Goal: Information Seeking & Learning: Learn about a topic

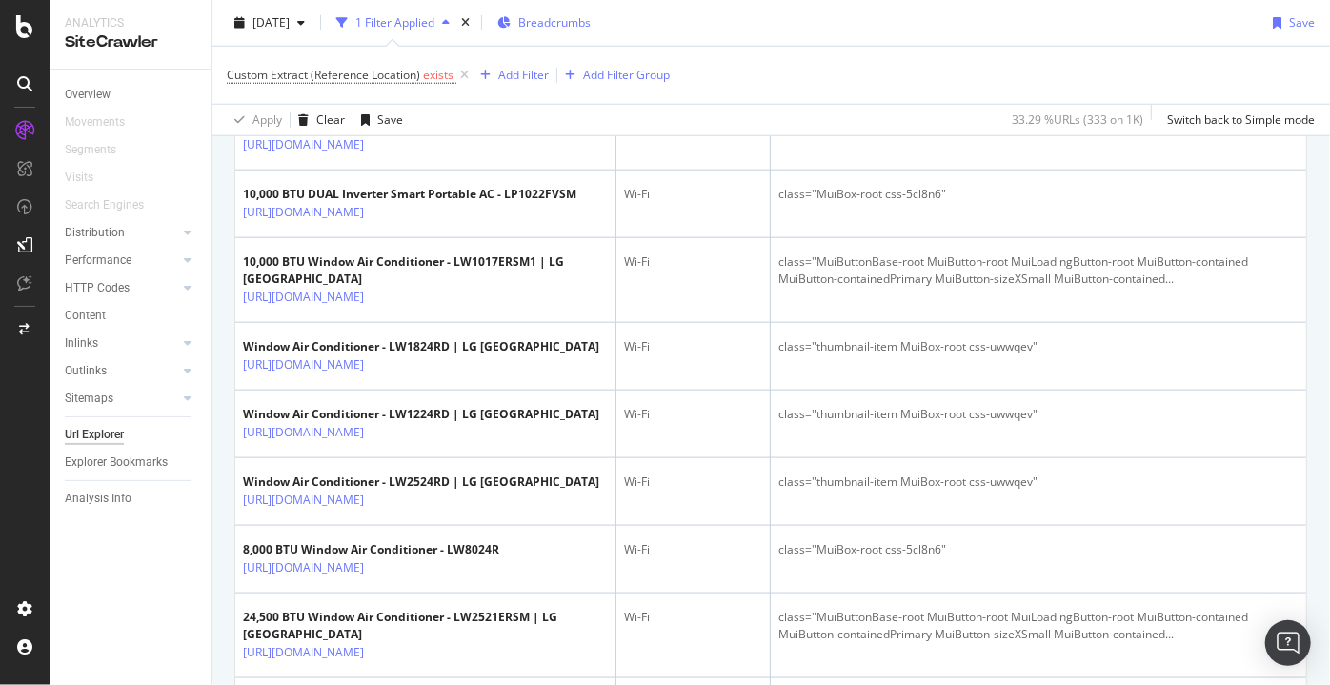
scroll to position [840, 0]
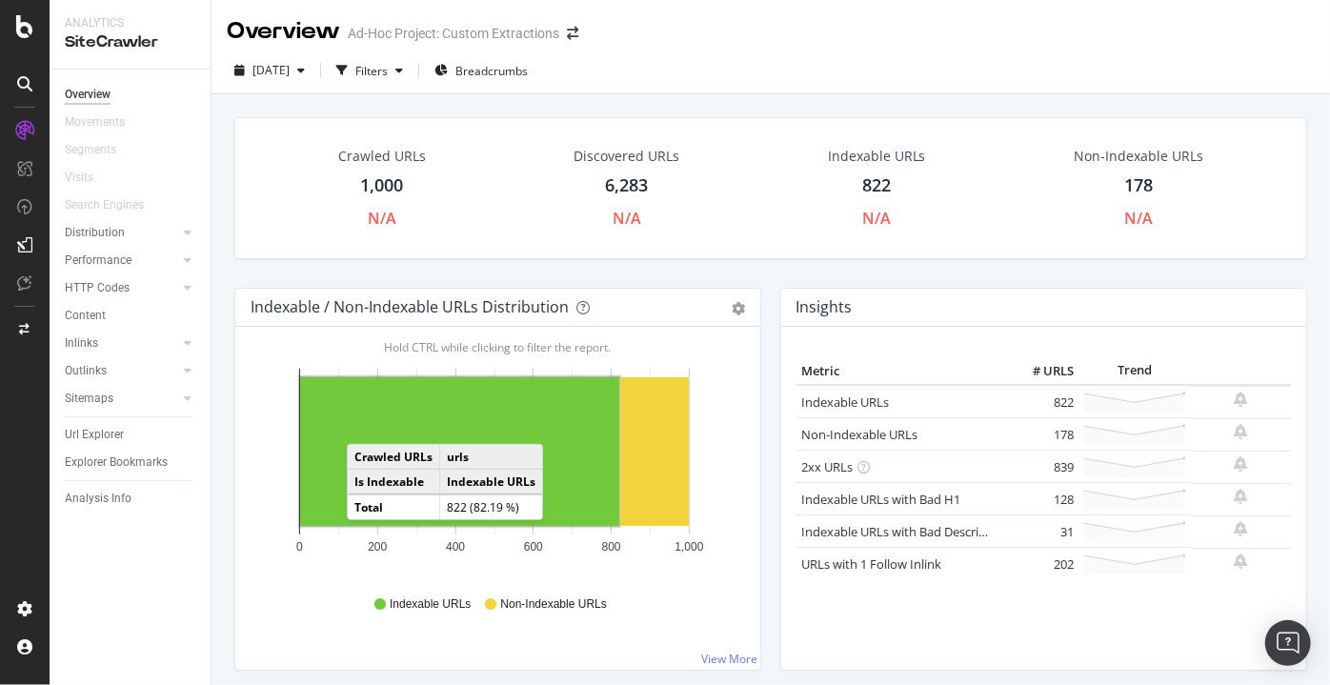
click at [366, 424] on rect "A chart." at bounding box center [459, 451] width 319 height 149
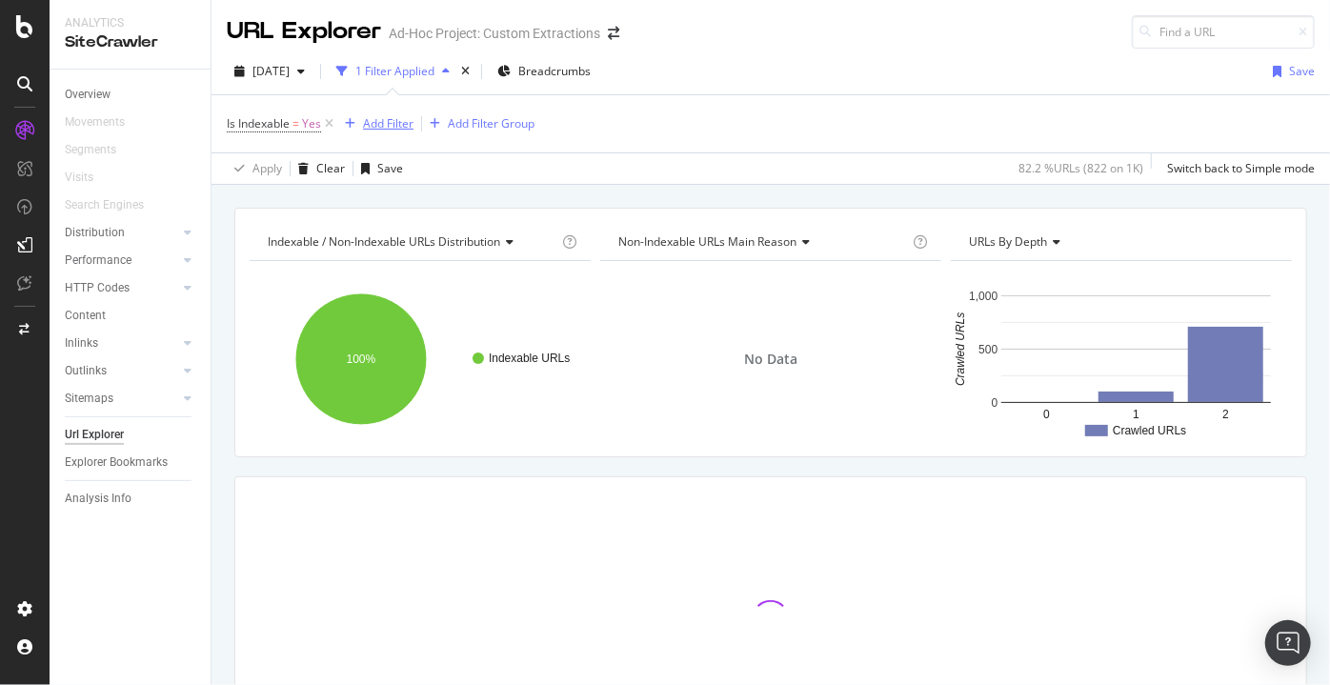
click at [352, 124] on icon "button" at bounding box center [350, 123] width 10 height 11
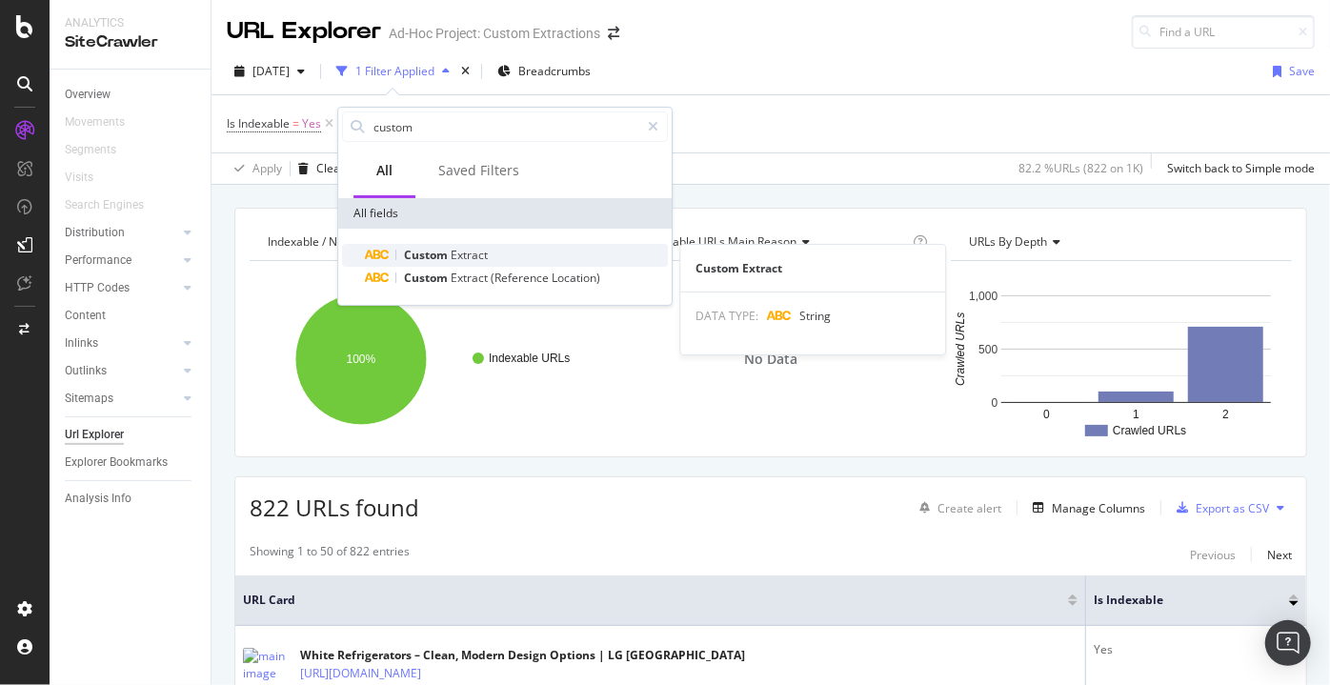
type input "custom"
click at [459, 251] on span "Extract" at bounding box center [469, 255] width 37 height 16
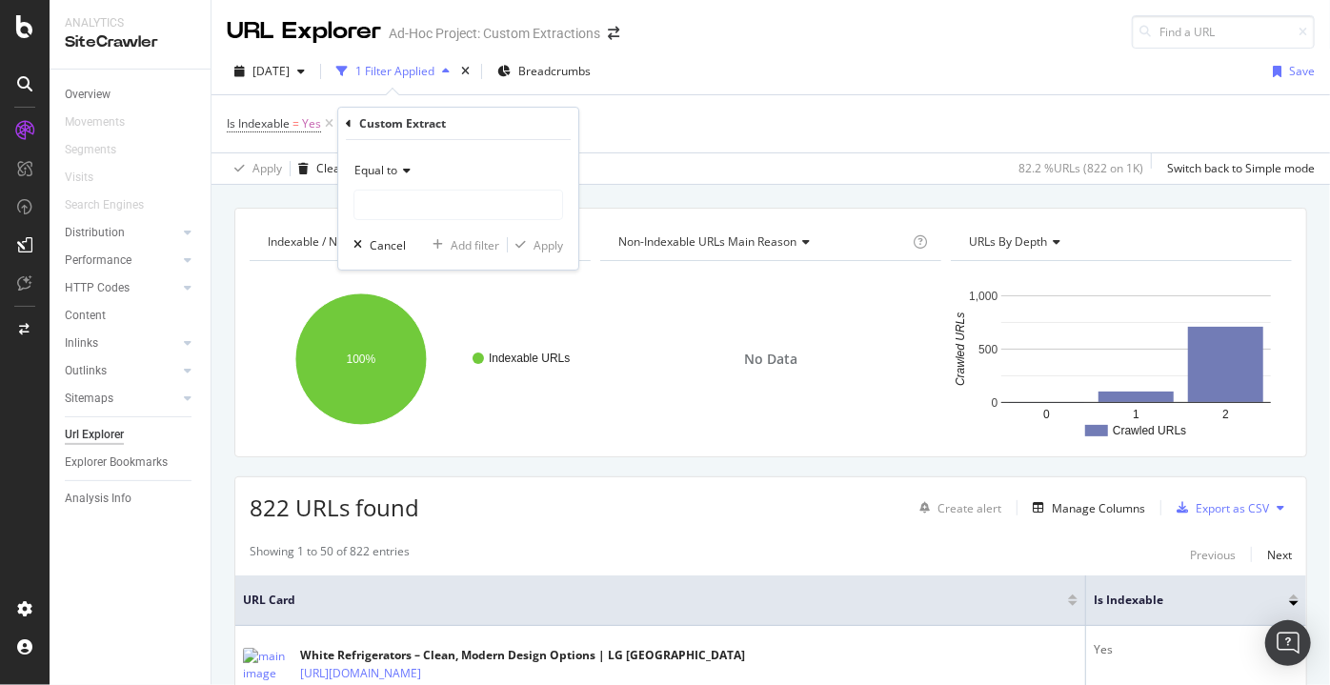
click at [423, 171] on div "Equal to" at bounding box center [458, 170] width 210 height 30
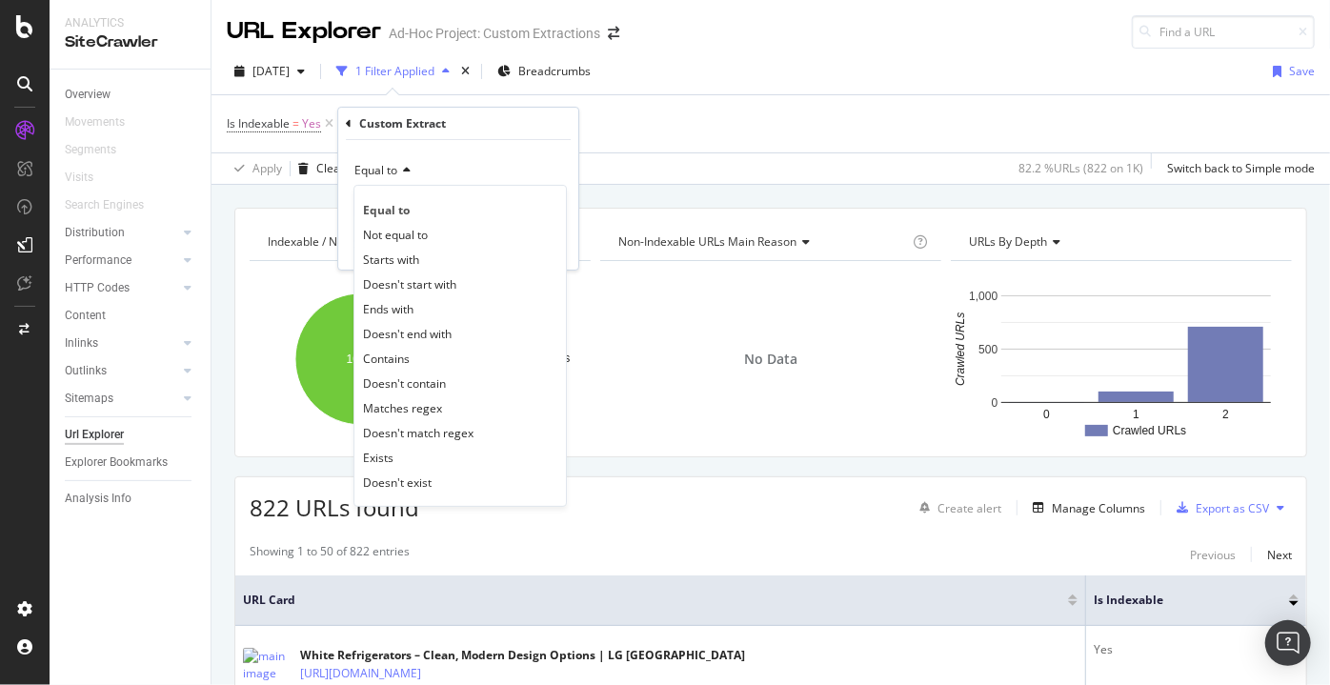
click at [428, 455] on div "Exists" at bounding box center [460, 457] width 204 height 25
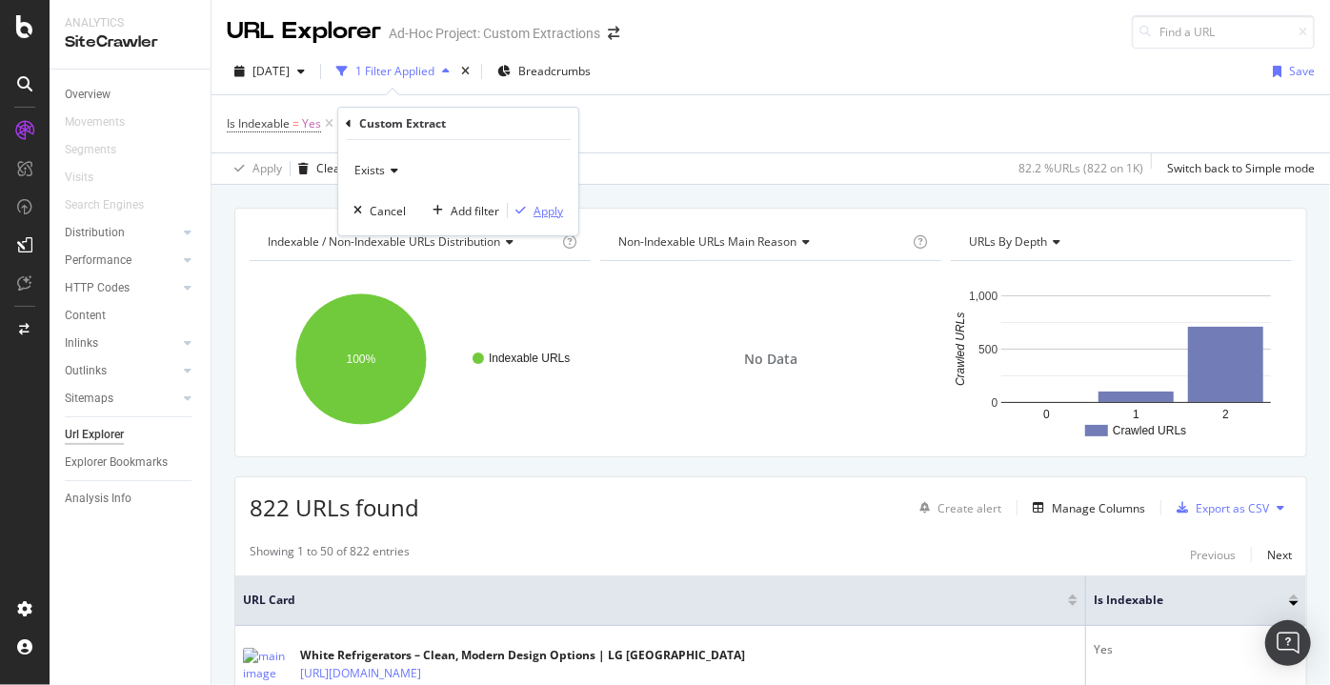
click at [526, 212] on div "button" at bounding box center [521, 210] width 26 height 11
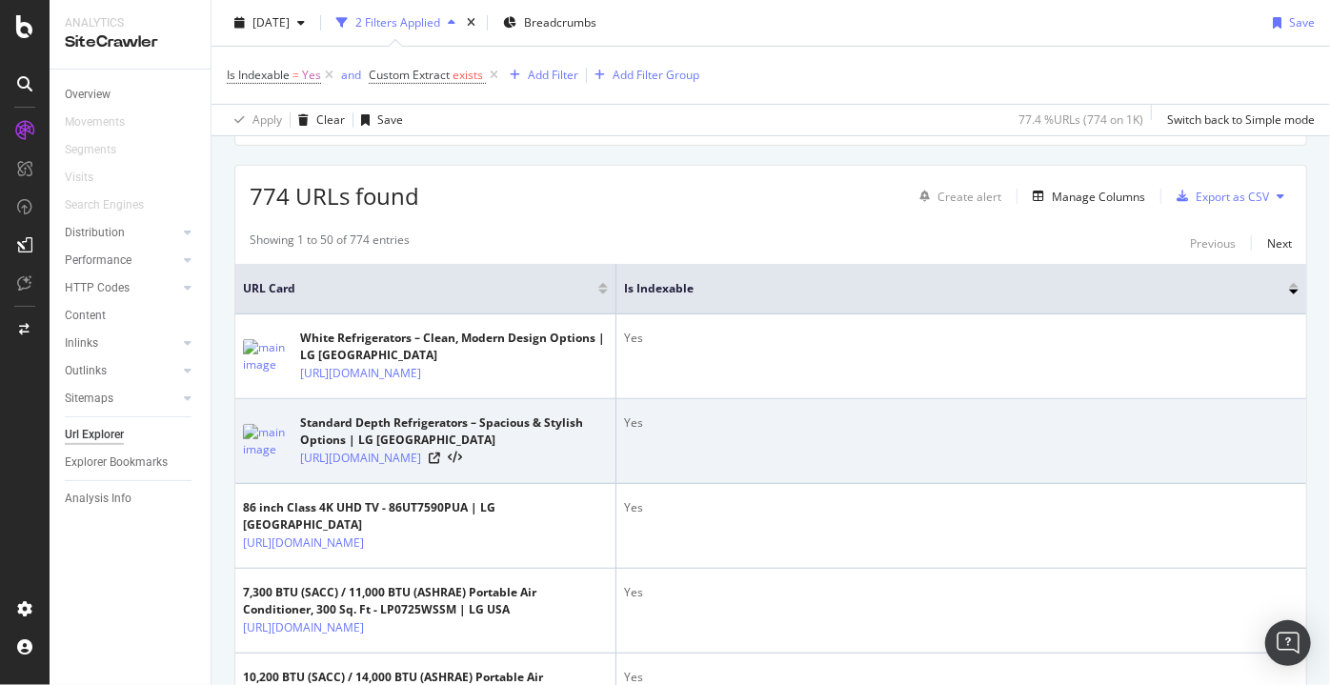
drag, startPoint x: 727, startPoint y: 493, endPoint x: 1100, endPoint y: 436, distance: 377.8
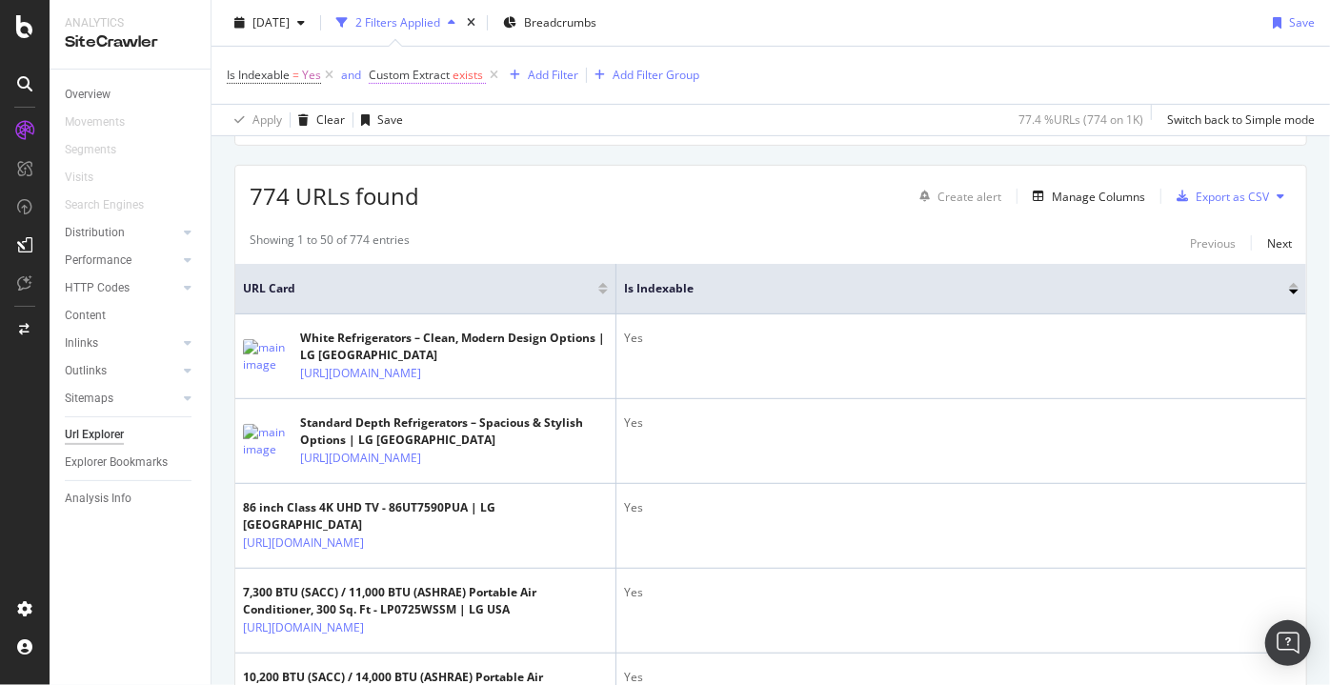
scroll to position [299, 0]
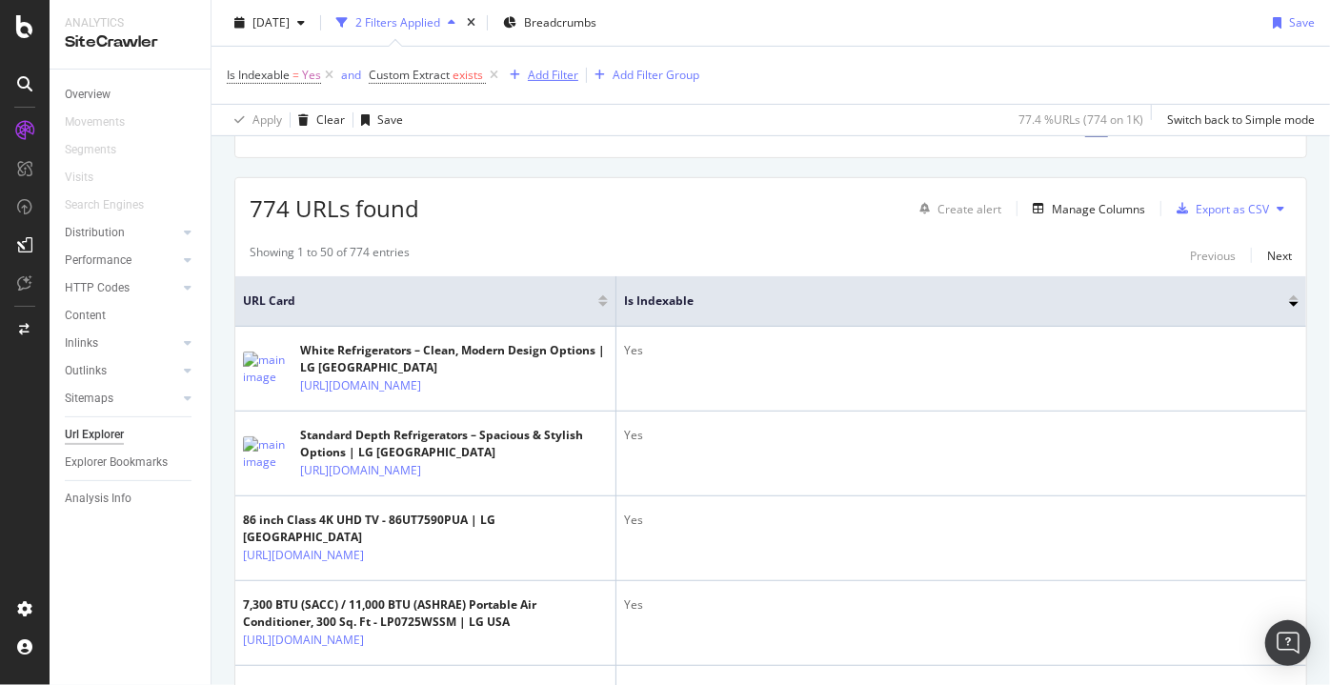
click at [556, 70] on div "Add Filter" at bounding box center [553, 75] width 50 height 16
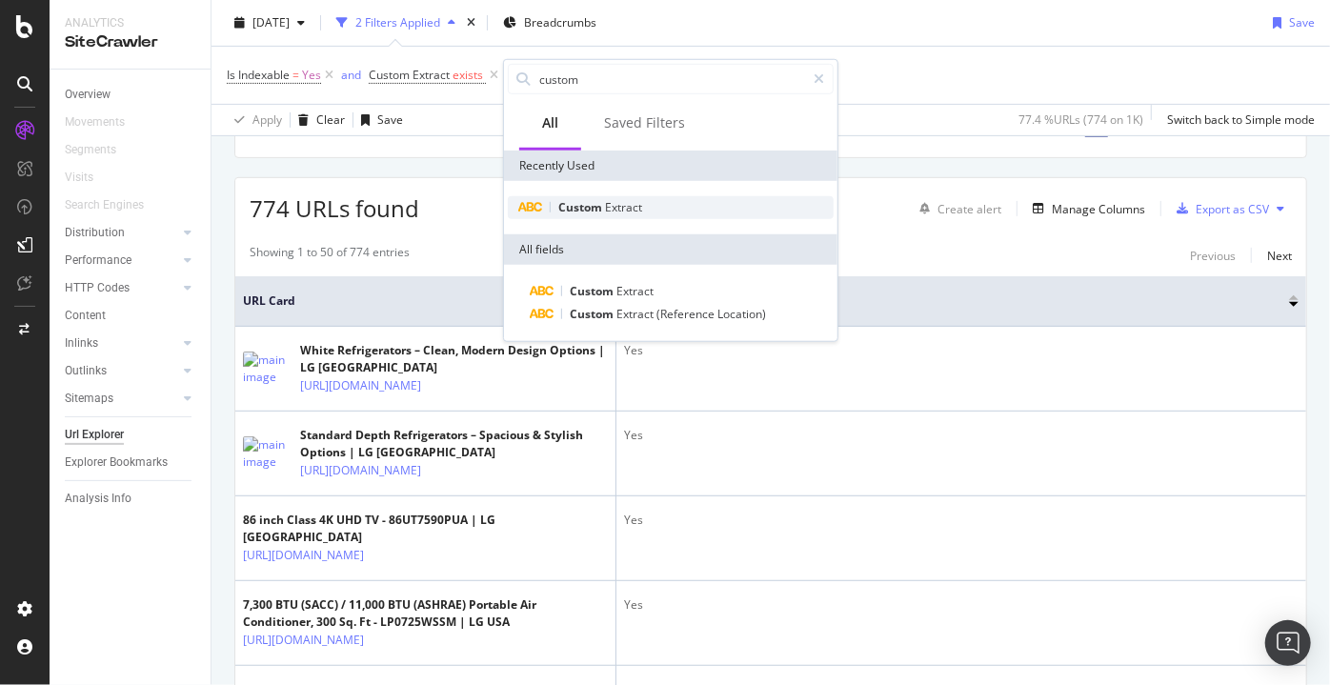
click at [641, 196] on div "Custom Extract" at bounding box center [671, 207] width 326 height 23
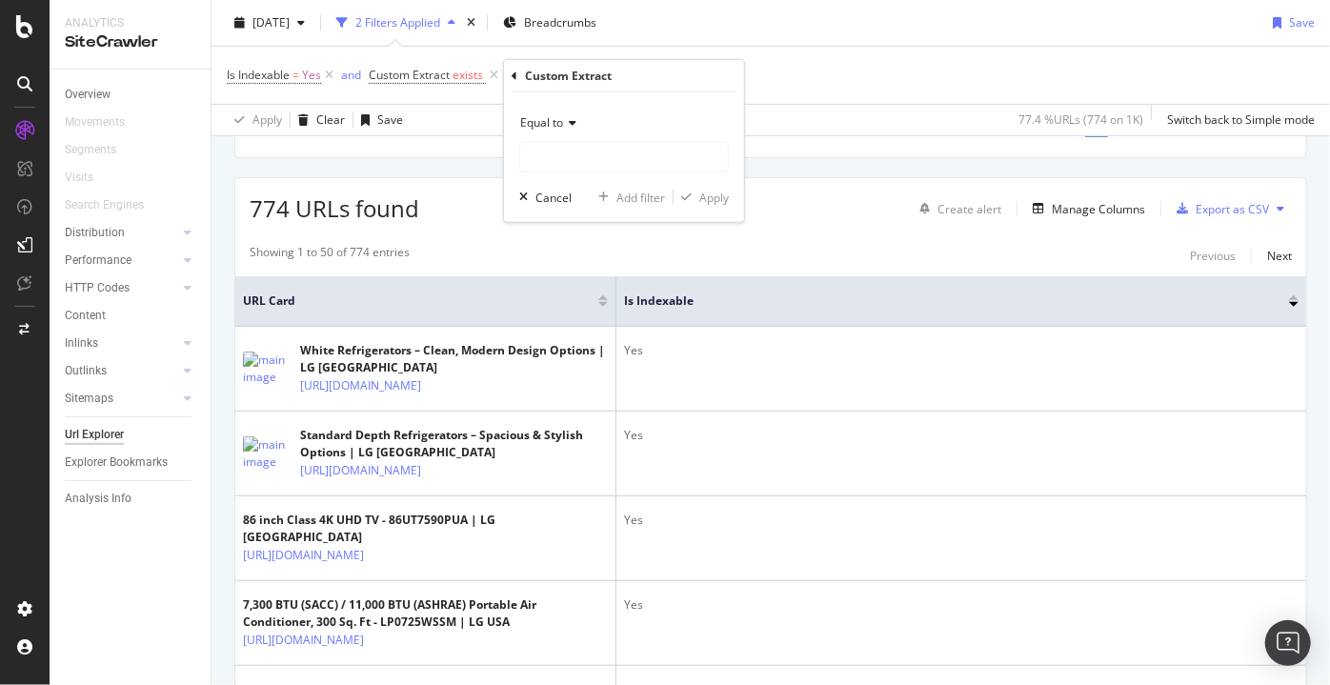
click at [584, 118] on div "Equal to" at bounding box center [624, 123] width 210 height 30
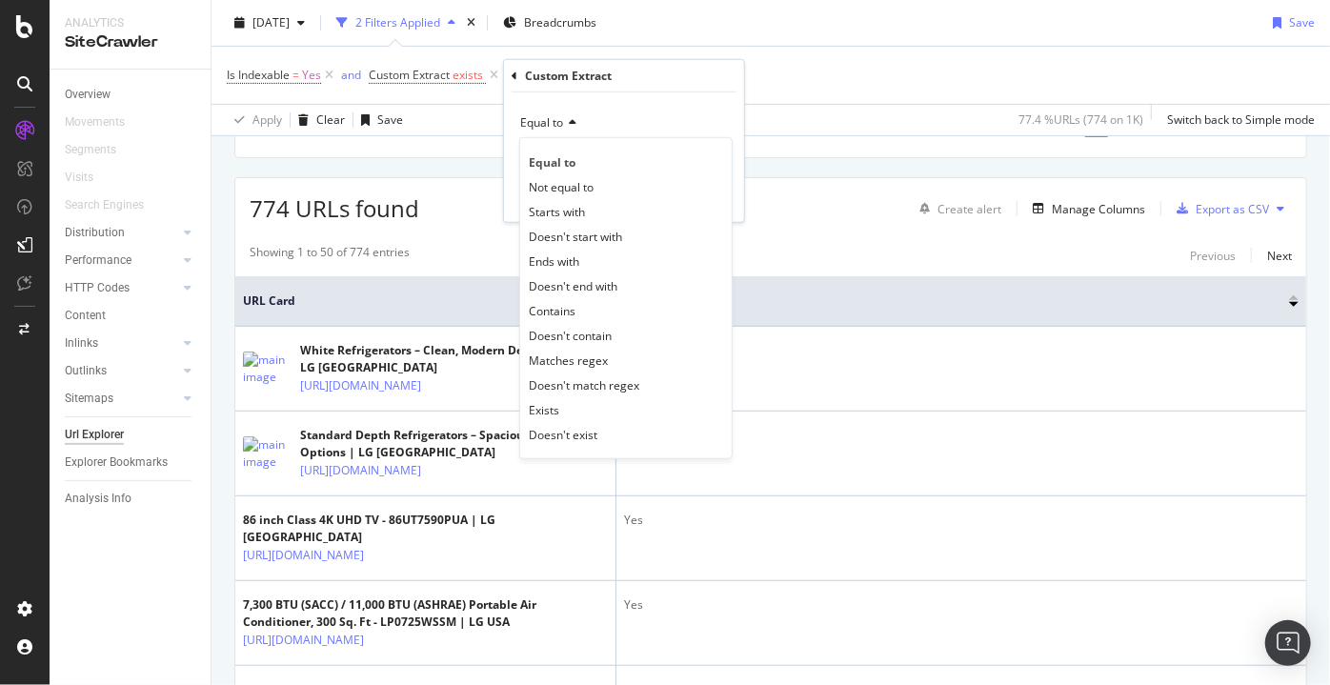
click at [554, 119] on span "Equal to" at bounding box center [541, 122] width 43 height 16
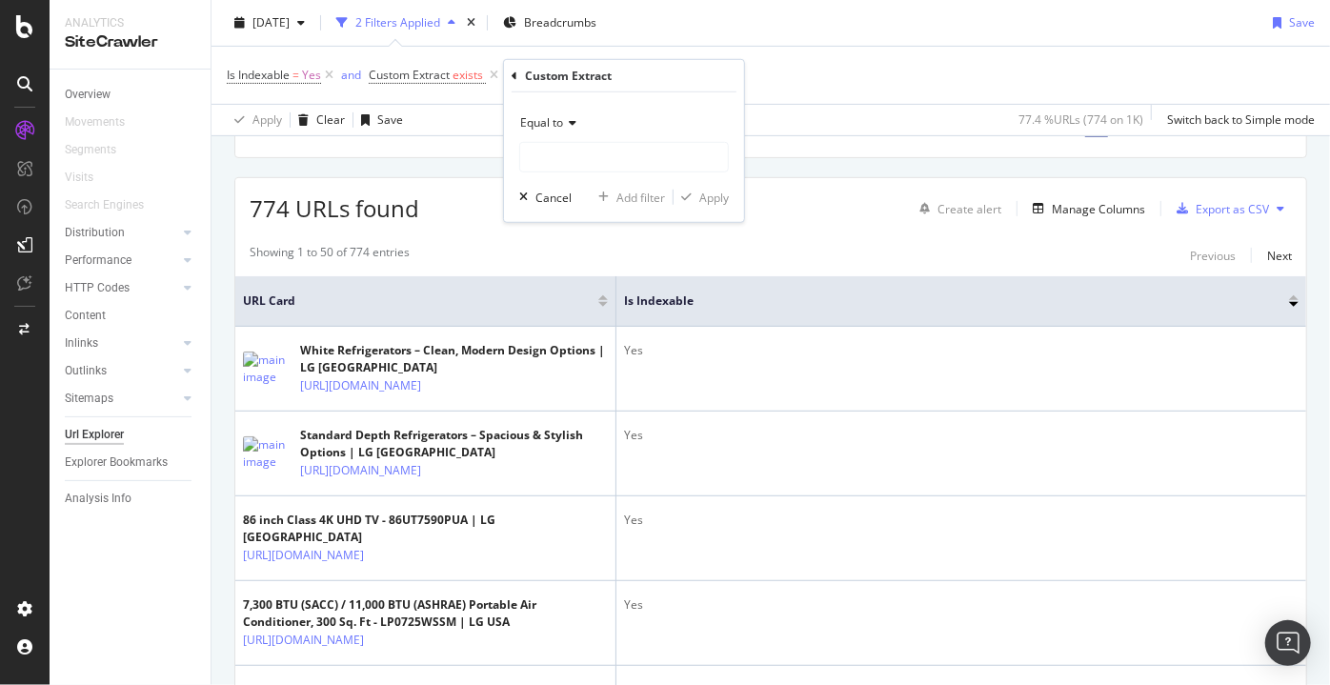
click at [513, 76] on icon at bounding box center [515, 75] width 6 height 11
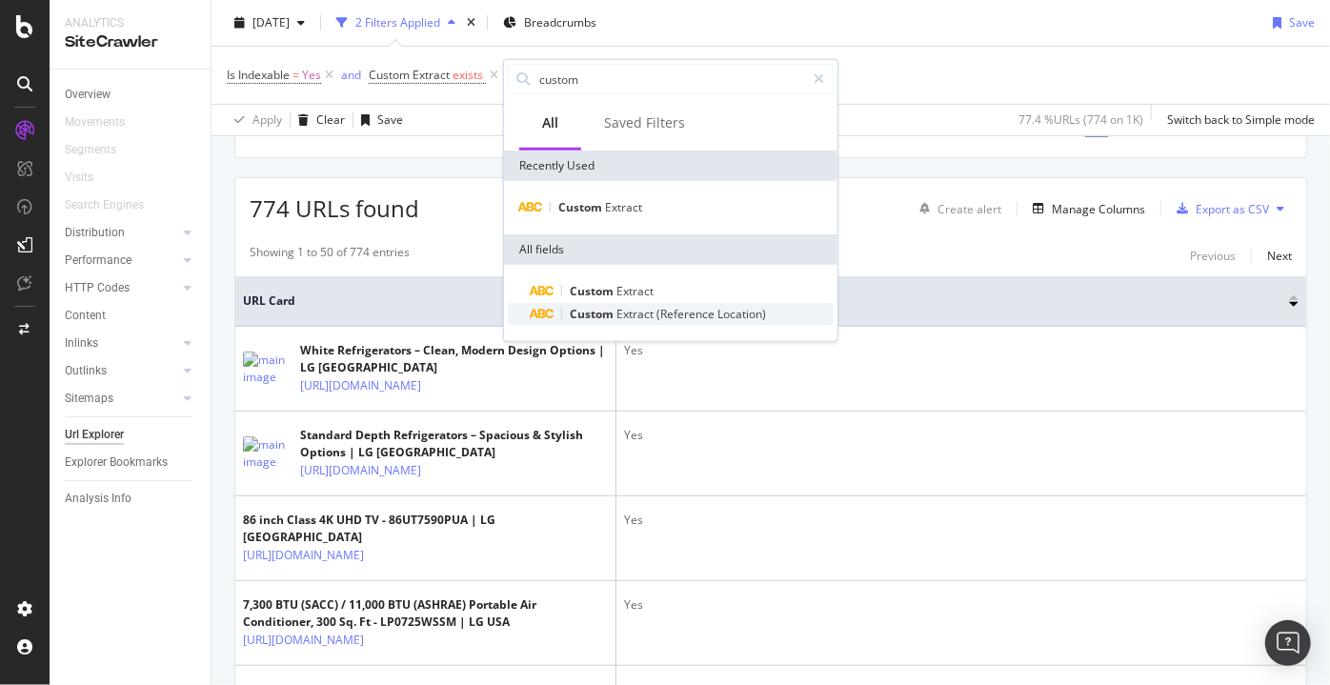
click at [627, 304] on div "Custom Extract (Reference Location)" at bounding box center [682, 314] width 303 height 23
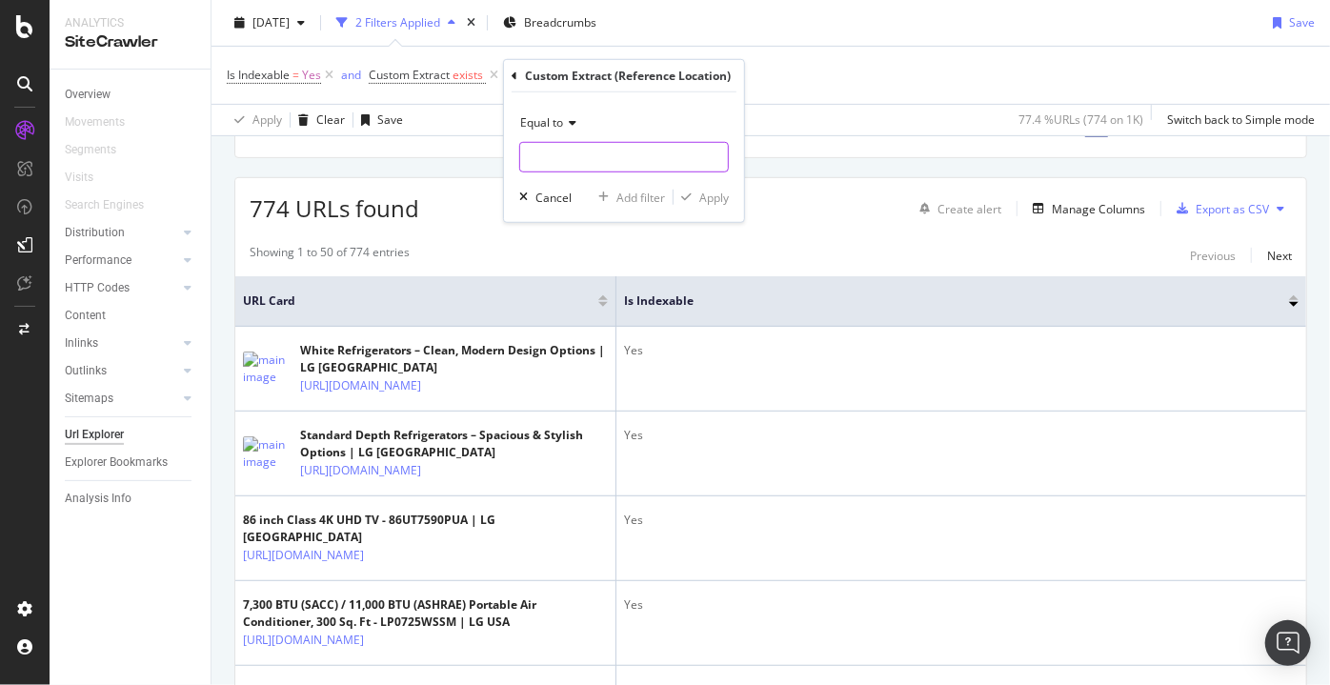
click at [584, 154] on input "text" at bounding box center [624, 157] width 208 height 30
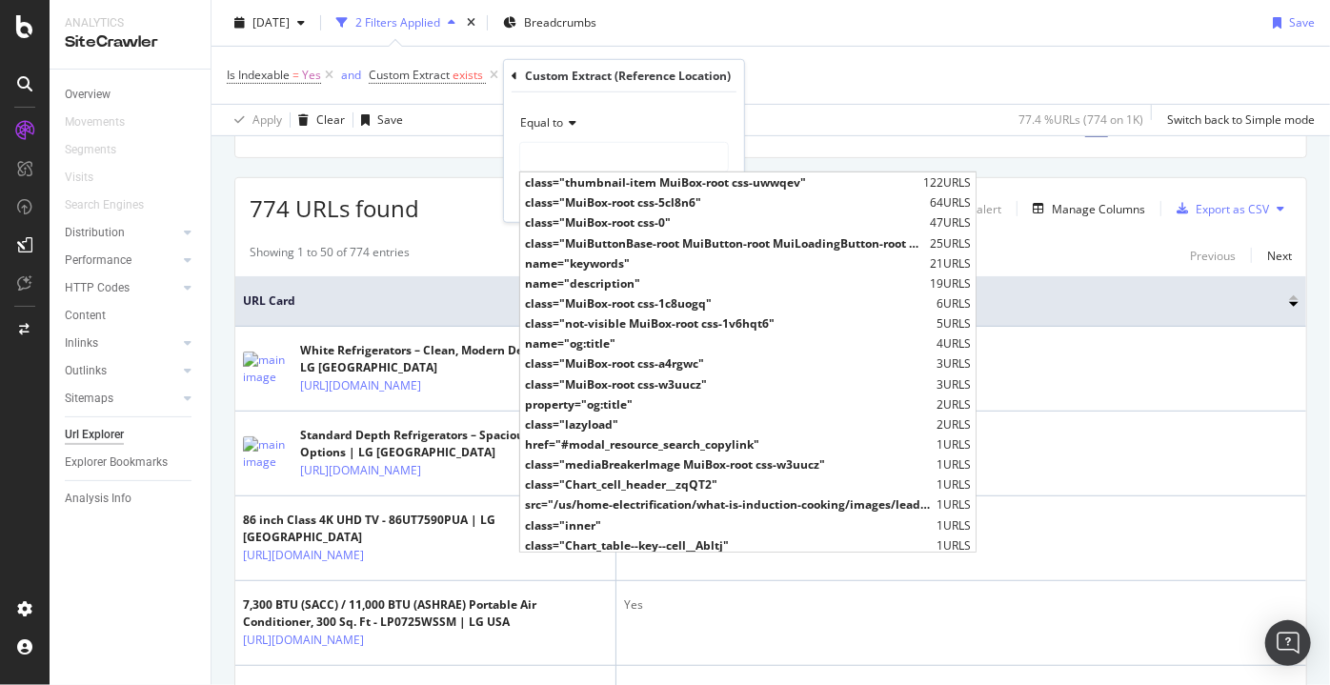
click at [593, 81] on div "Custom Extract (Reference Location)" at bounding box center [628, 76] width 206 height 16
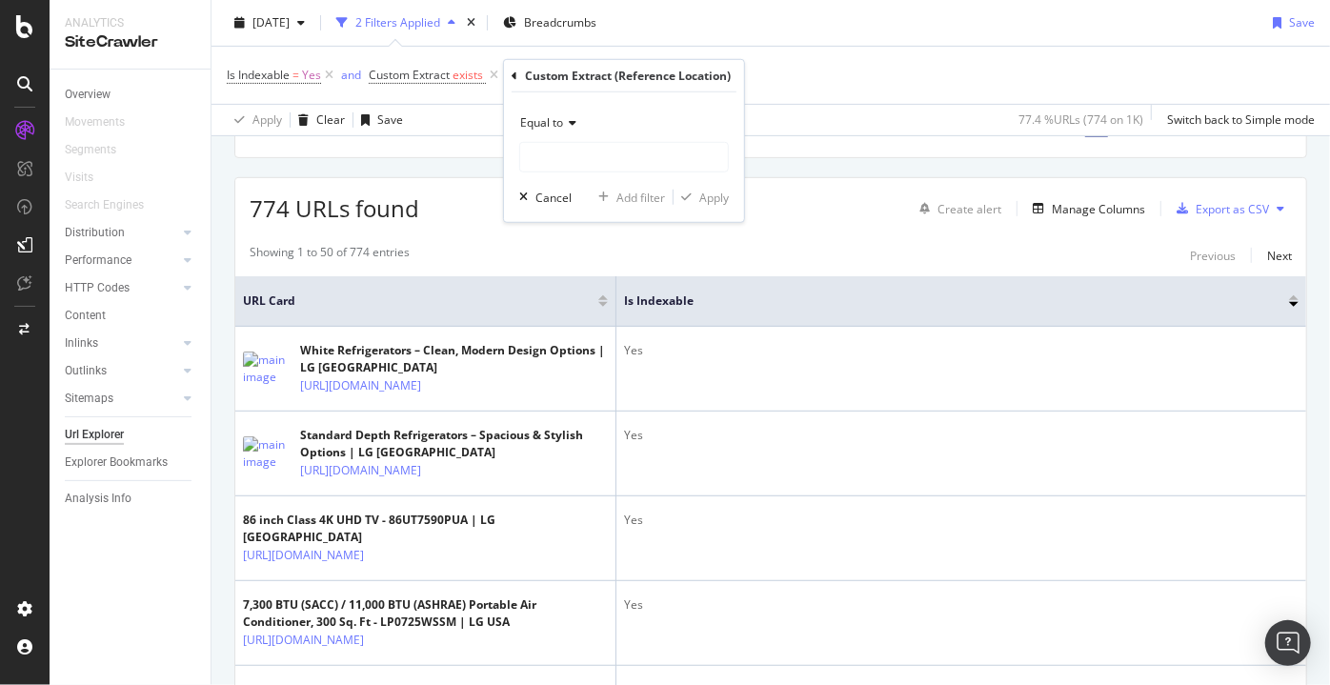
click at [520, 72] on div "Custom Extract (Reference Location)" at bounding box center [624, 76] width 225 height 32
click at [513, 73] on icon at bounding box center [515, 75] width 6 height 11
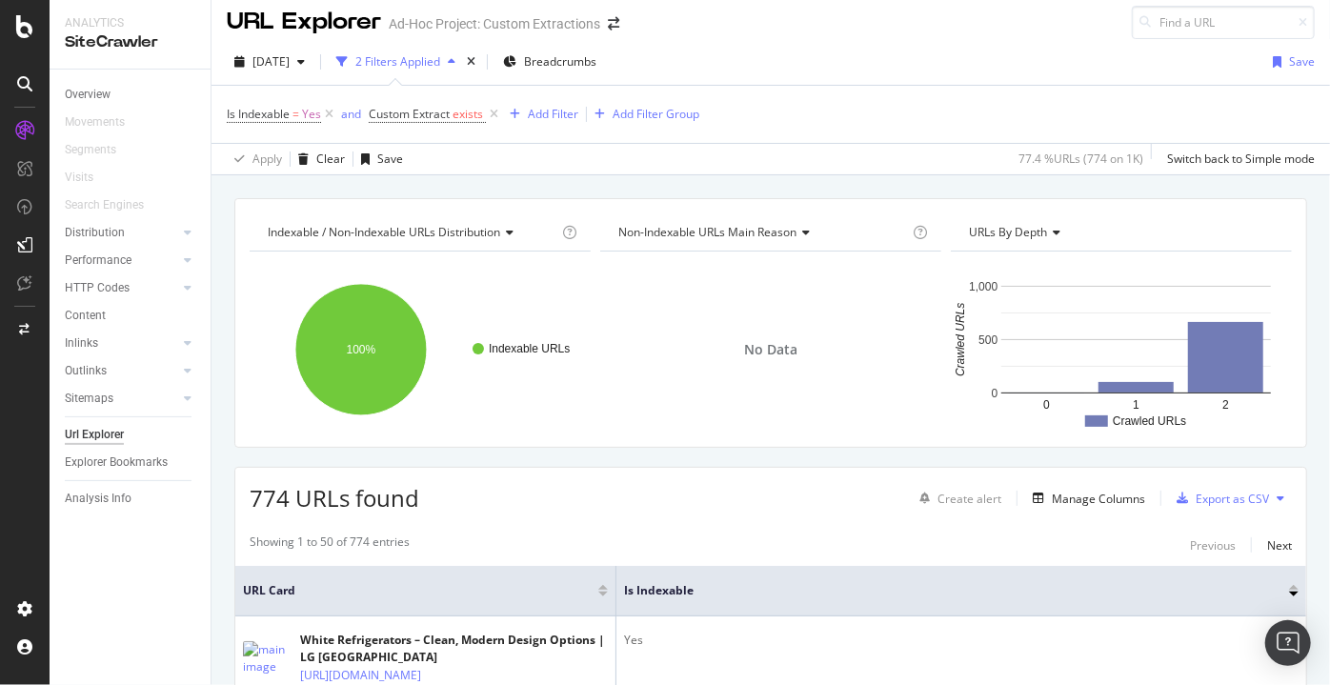
scroll to position [0, 0]
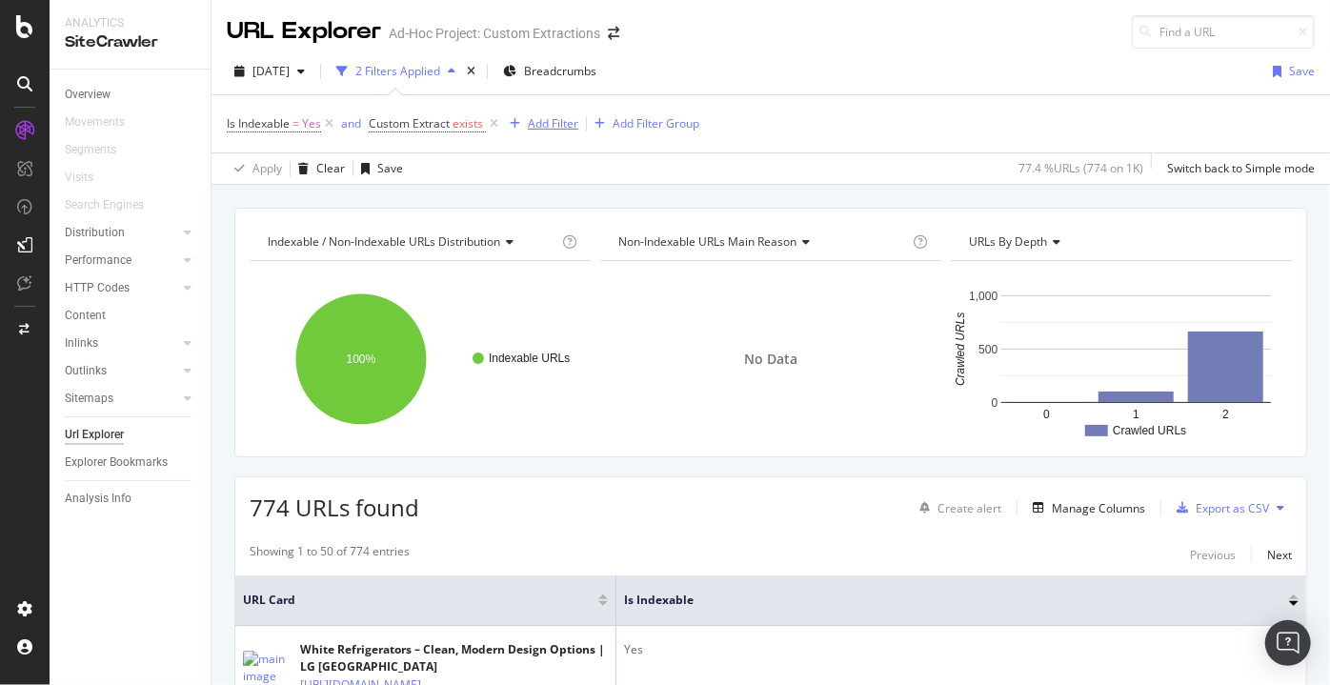
click at [543, 121] on div "Add Filter" at bounding box center [553, 123] width 50 height 16
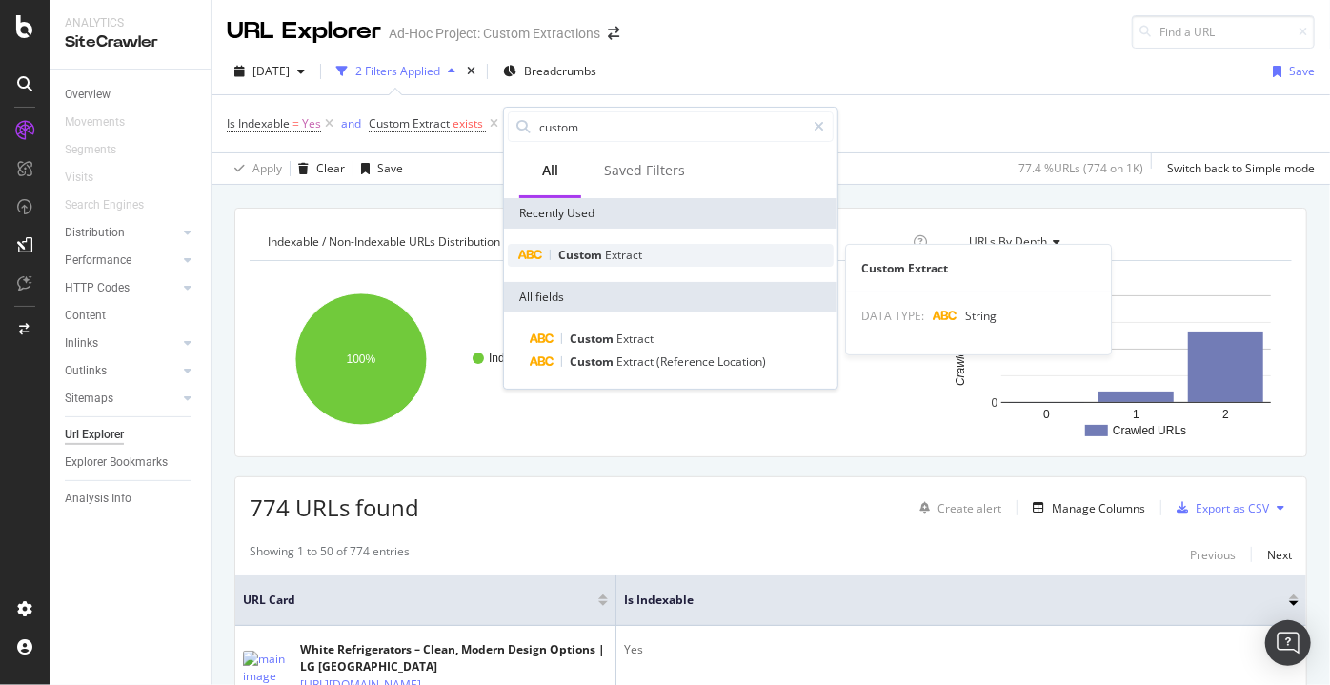
click at [579, 263] on div "Custom Extract" at bounding box center [671, 255] width 326 height 23
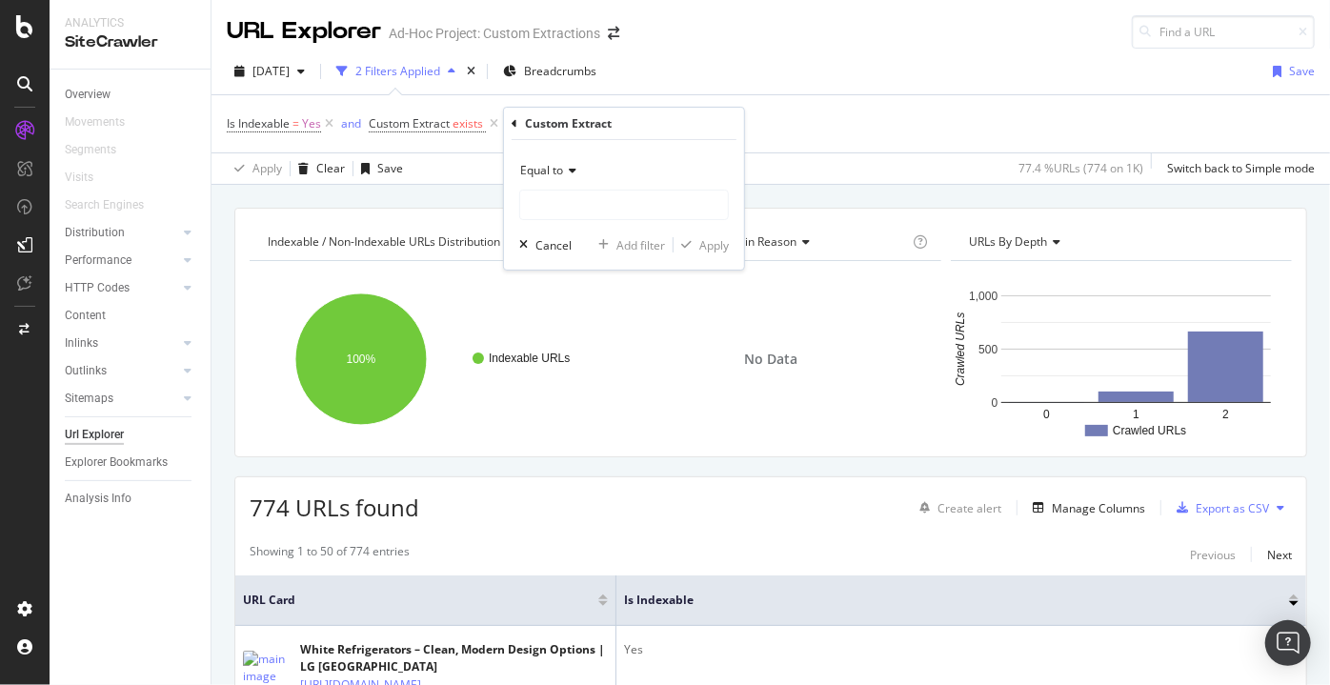
click at [575, 186] on div "Equal to" at bounding box center [624, 187] width 210 height 65
click at [546, 194] on input "text" at bounding box center [624, 205] width 208 height 30
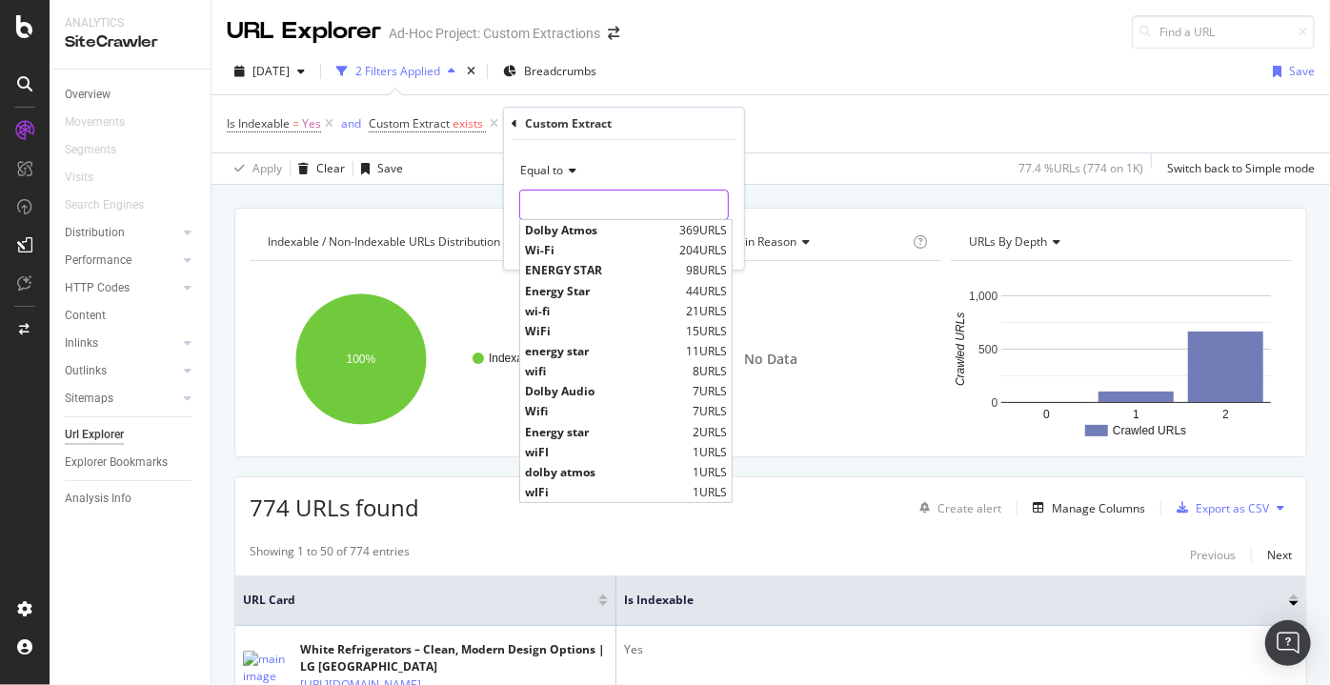
click at [546, 194] on input "text" at bounding box center [624, 205] width 208 height 30
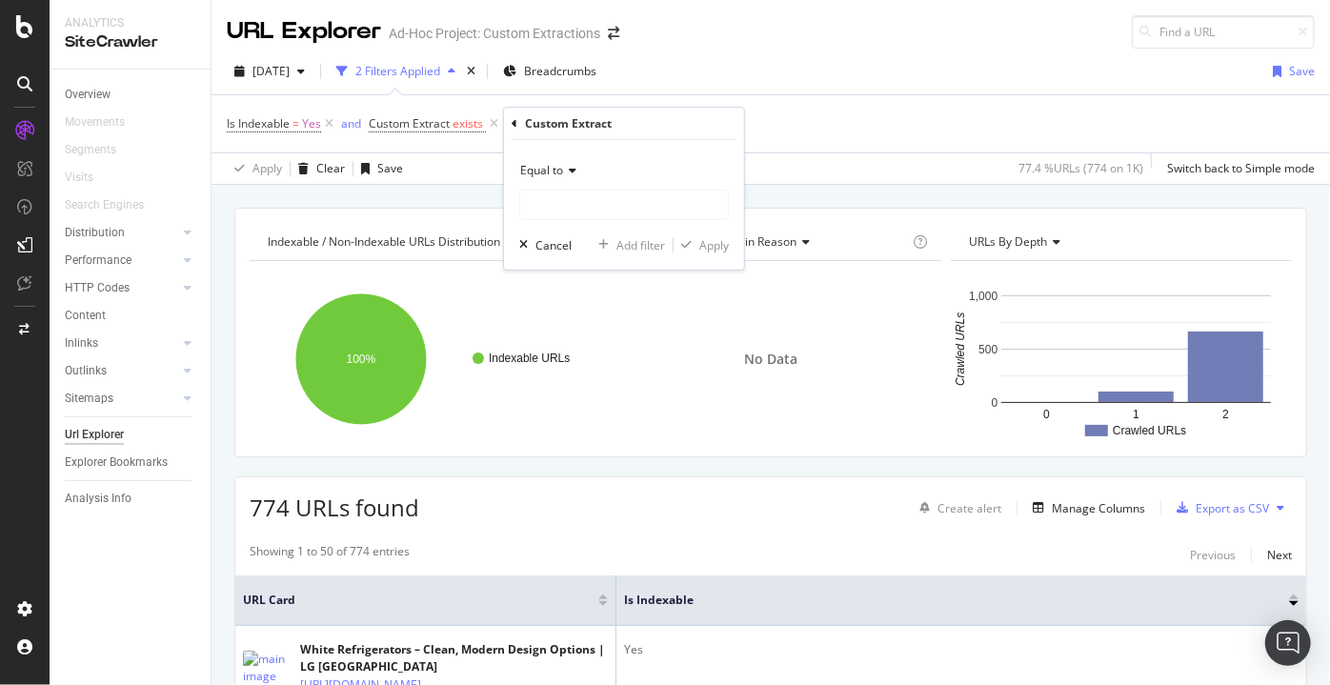
click at [617, 151] on div "Equal to Cancel Add filter Apply" at bounding box center [624, 205] width 240 height 130
click at [577, 177] on div "Equal to" at bounding box center [624, 170] width 210 height 30
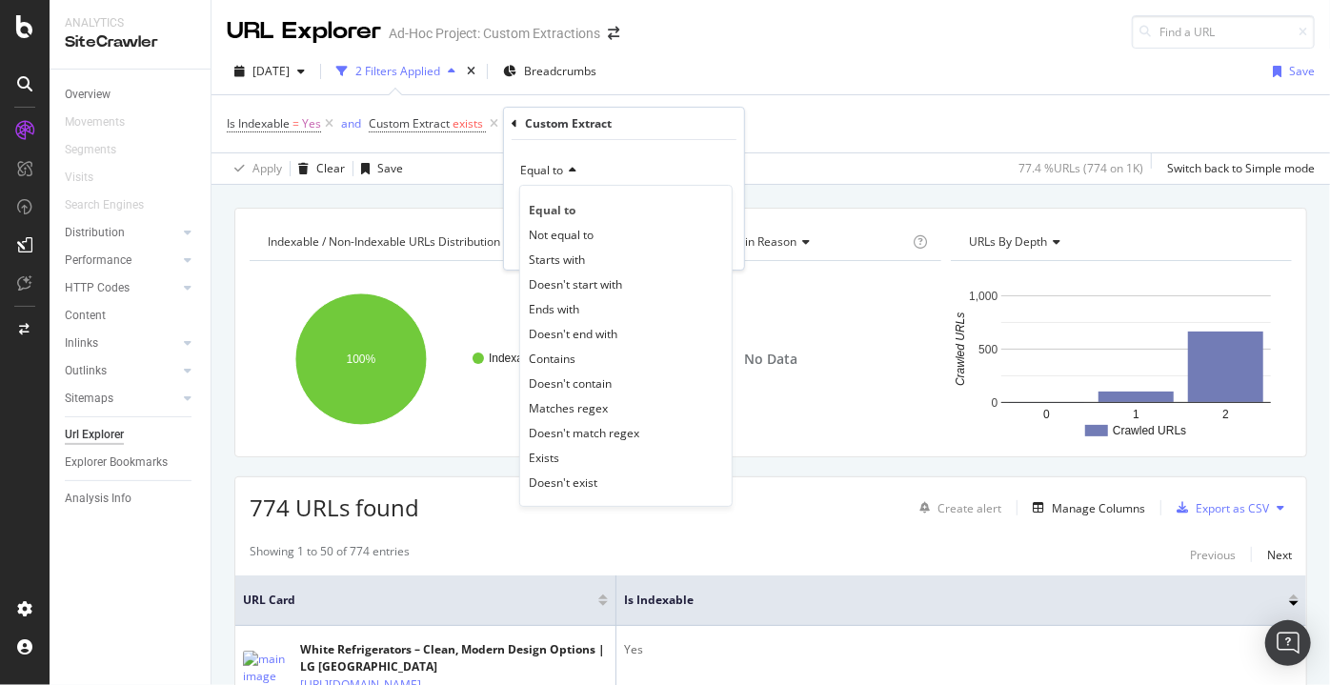
click at [611, 352] on div "Contains" at bounding box center [626, 358] width 204 height 25
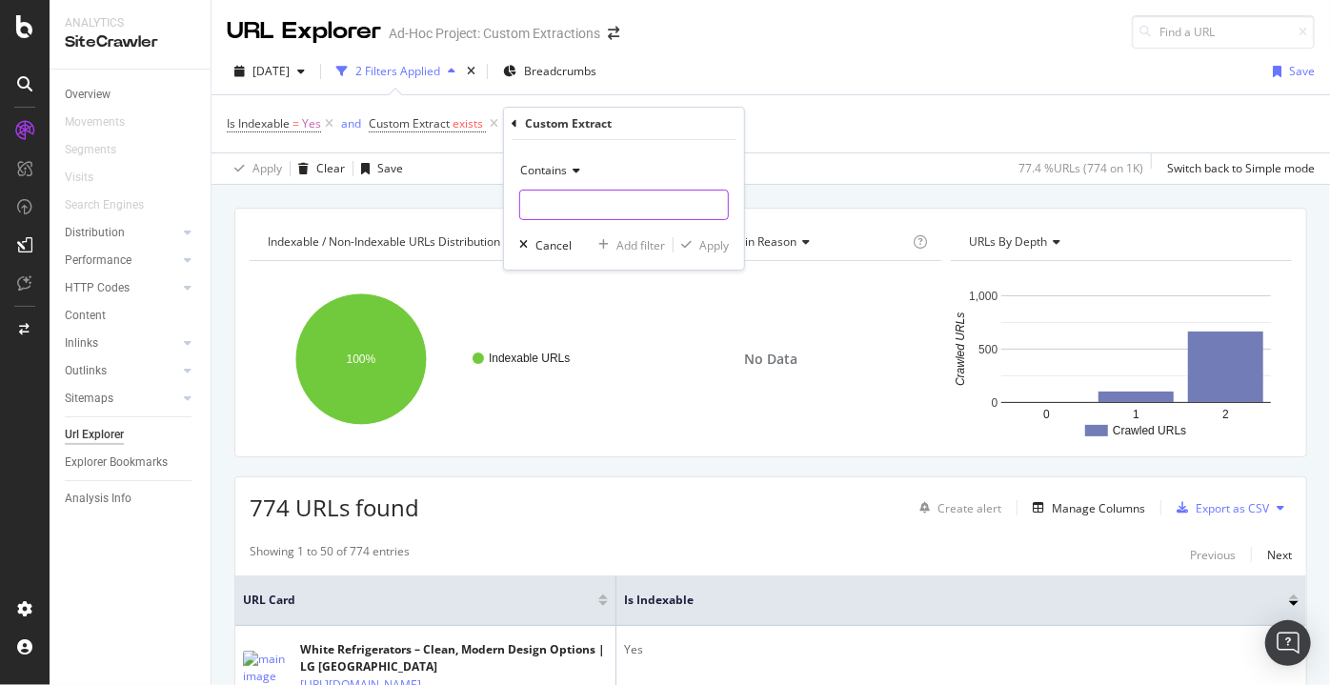
click at [564, 192] on input "text" at bounding box center [624, 205] width 208 height 30
click at [518, 126] on div "Custom Extract" at bounding box center [624, 124] width 225 height 32
click at [514, 124] on icon at bounding box center [515, 123] width 6 height 11
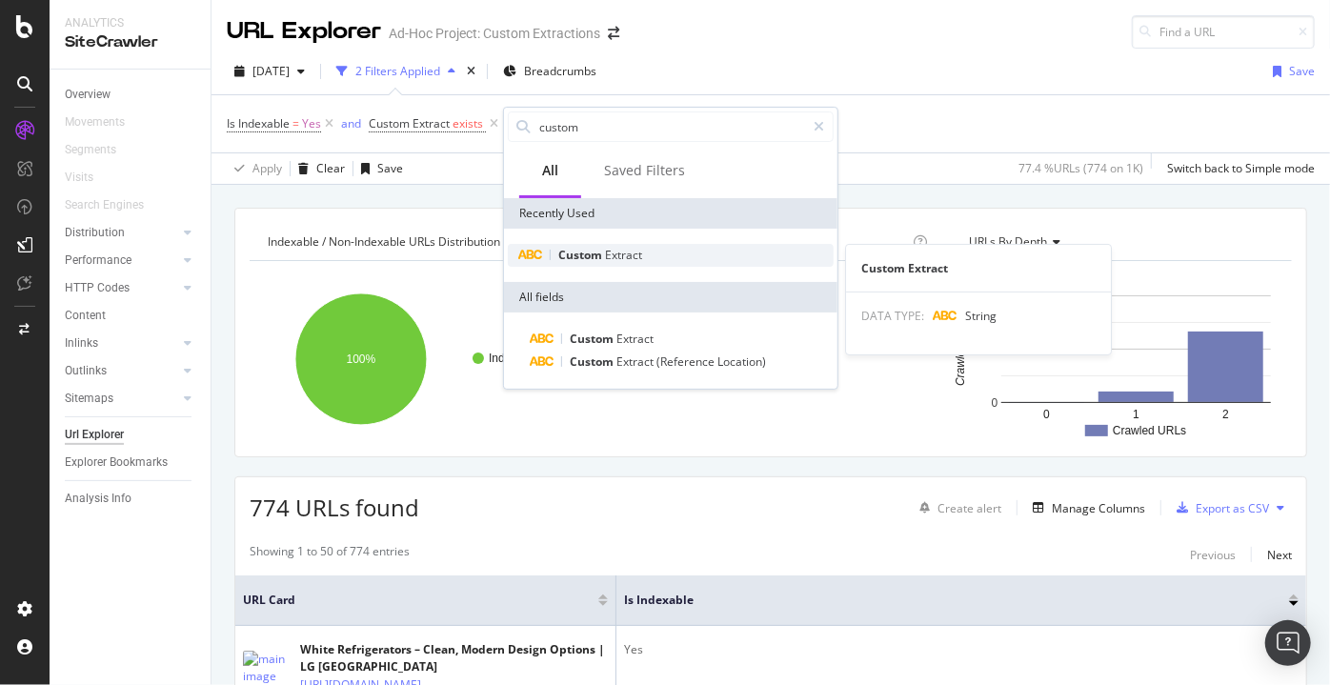
click at [598, 244] on div "Custom Extract" at bounding box center [671, 255] width 326 height 23
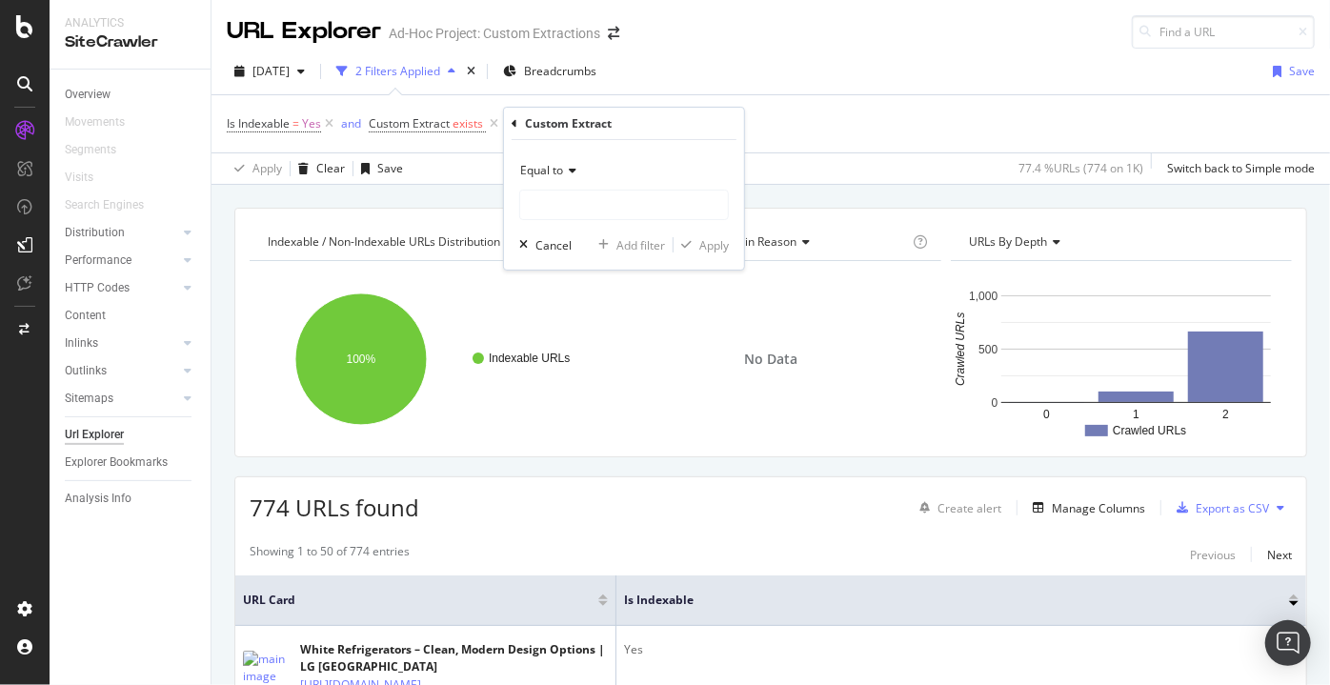
click at [561, 165] on span "Equal to" at bounding box center [541, 170] width 43 height 16
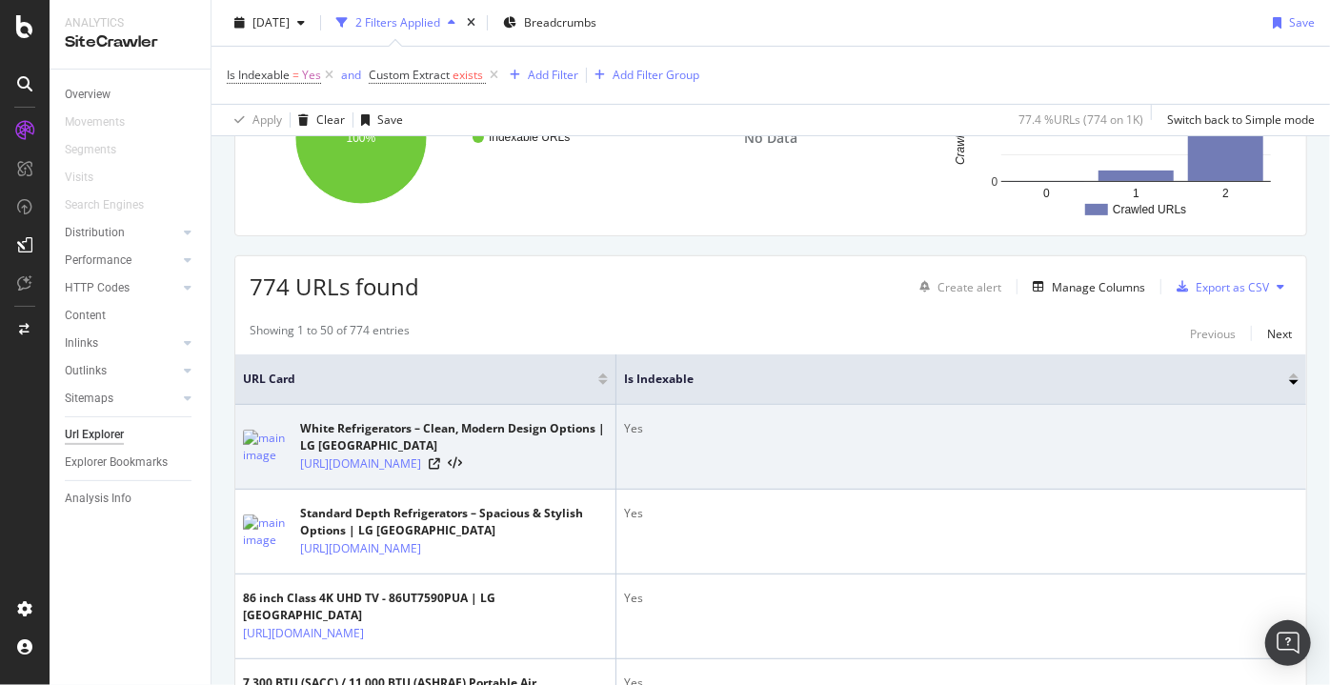
scroll to position [259, 0]
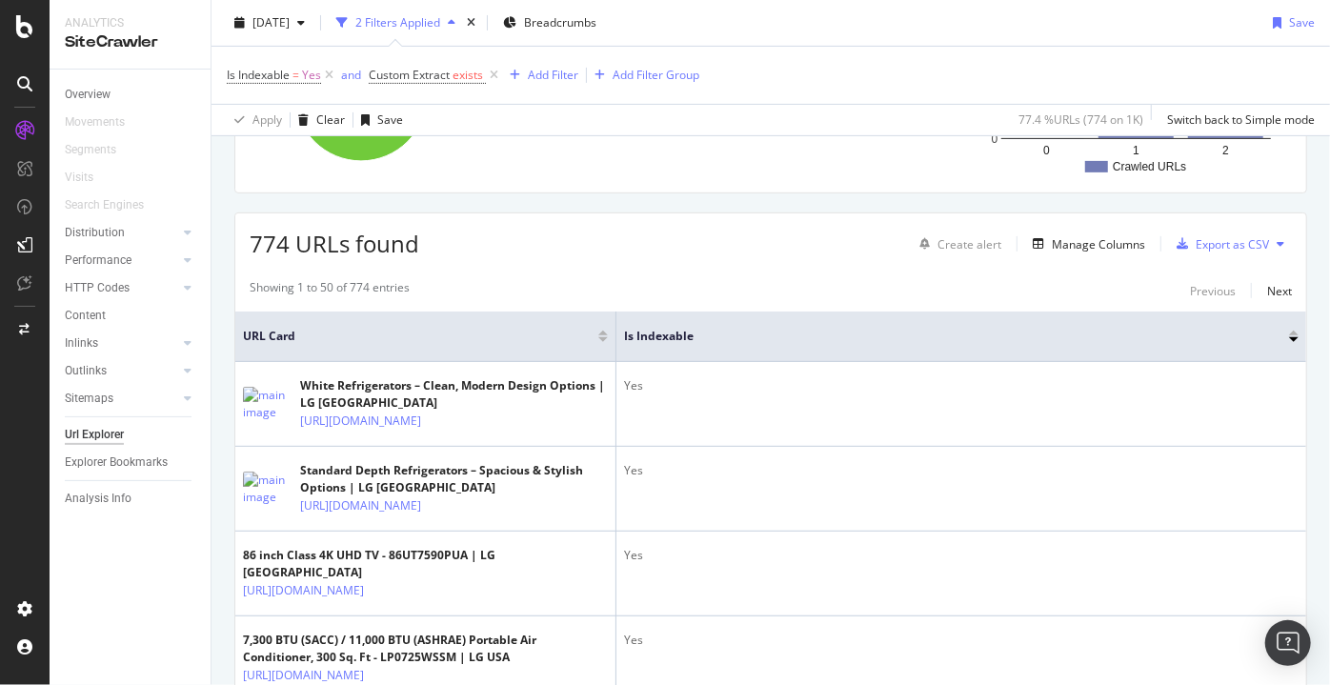
drag, startPoint x: 792, startPoint y: 272, endPoint x: 978, endPoint y: 298, distance: 188.6
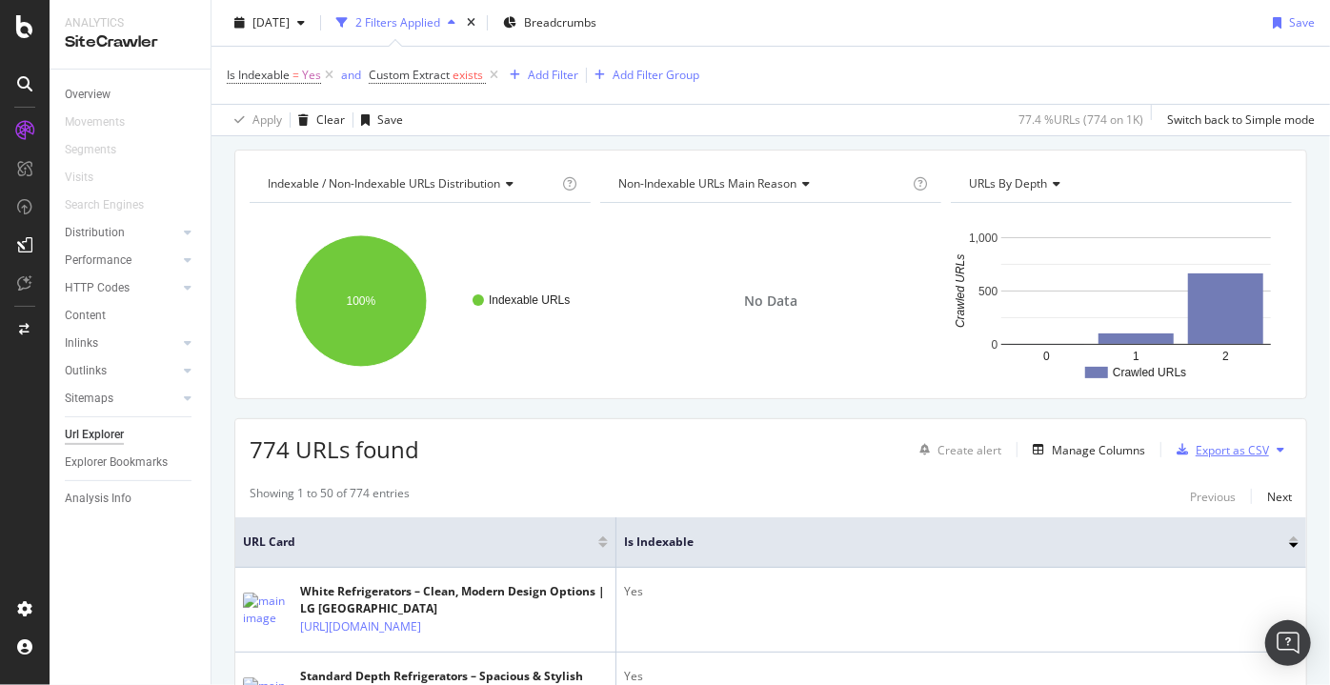
scroll to position [86, 0]
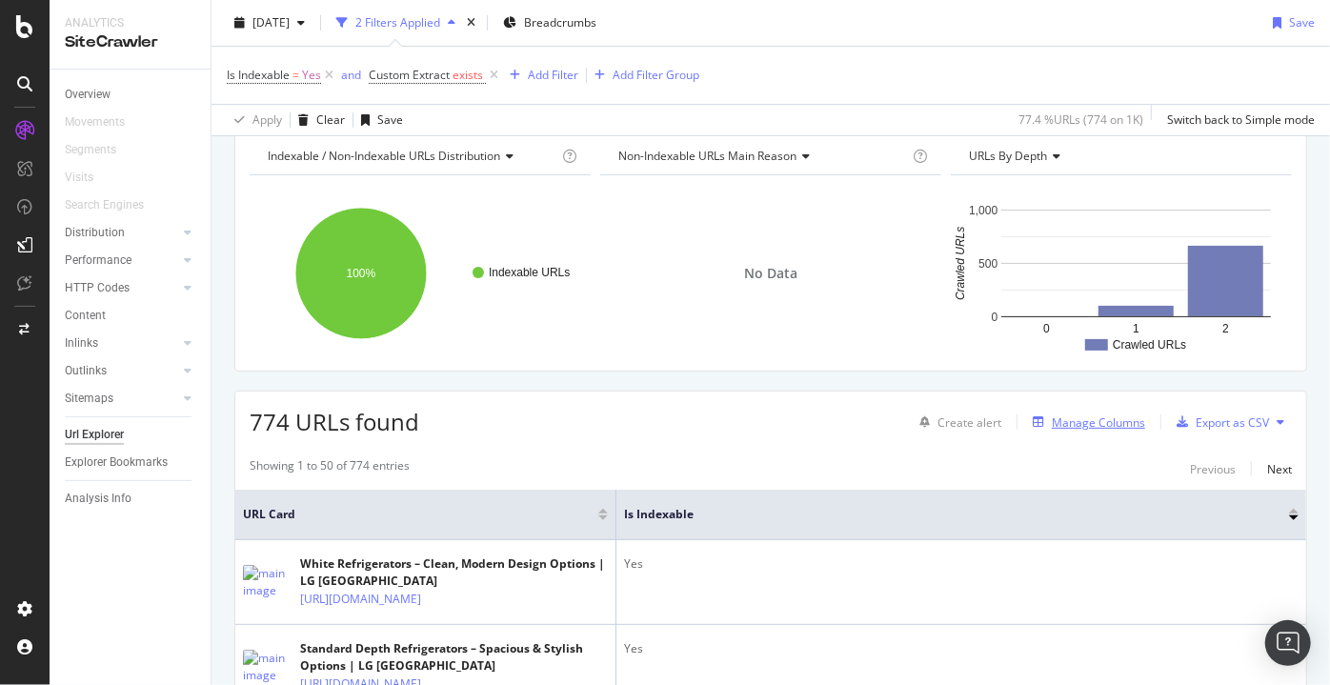
click at [1084, 428] on div "Manage Columns" at bounding box center [1085, 422] width 120 height 21
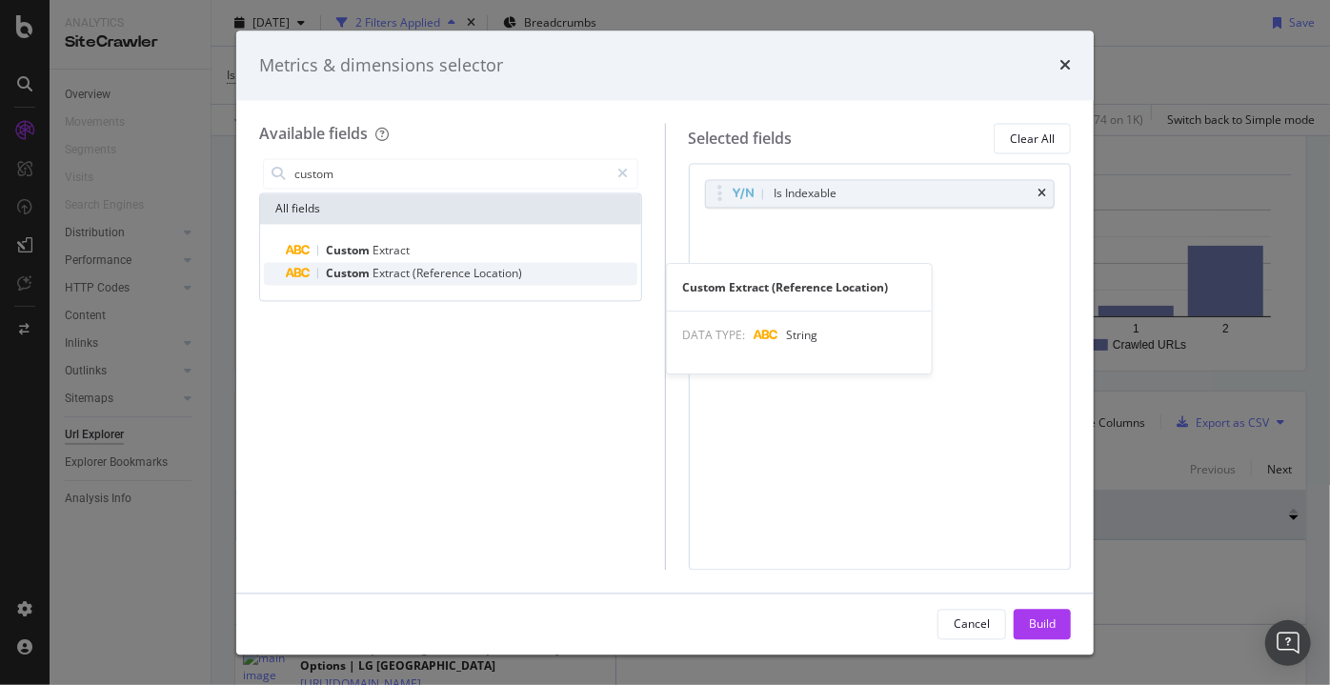
type input "custom"
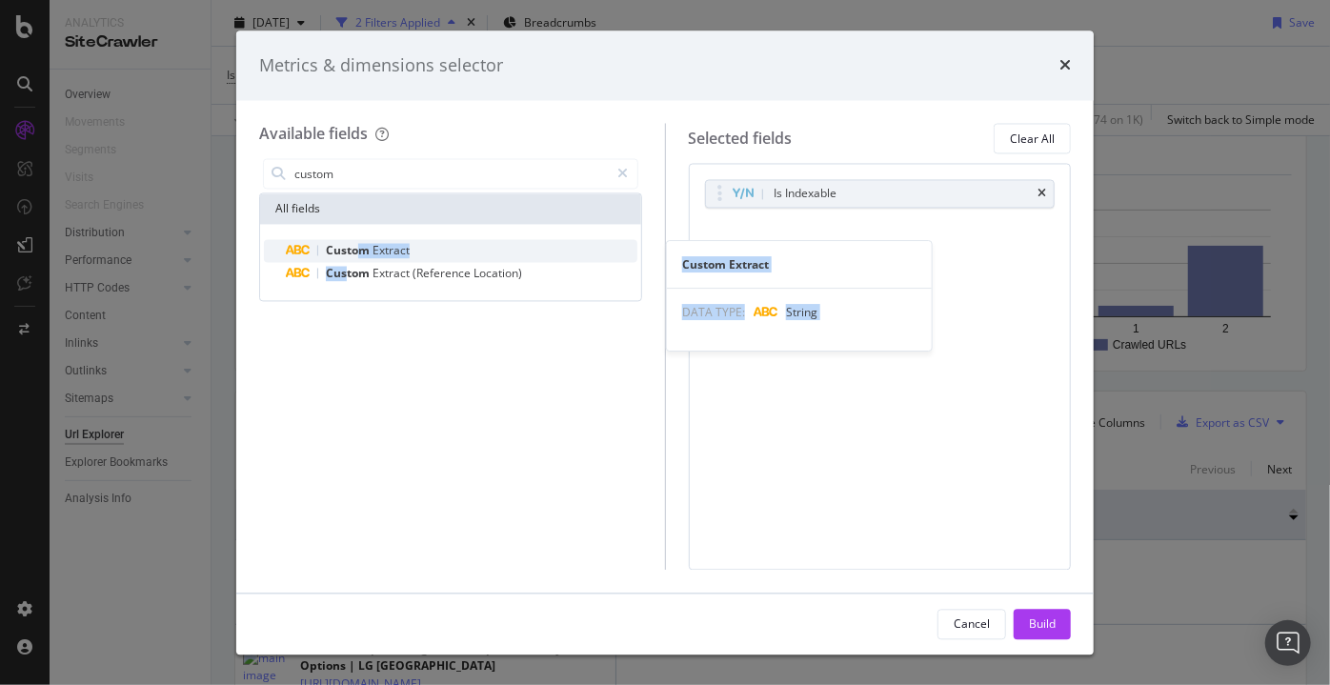
drag, startPoint x: 347, startPoint y: 265, endPoint x: 360, endPoint y: 254, distance: 17.0
click at [360, 254] on div "Custom Extract Custom Extract DATA TYPE: String Custom Extract (Reference Locat…" at bounding box center [450, 263] width 373 height 46
click at [351, 247] on span "Custom" at bounding box center [349, 251] width 47 height 16
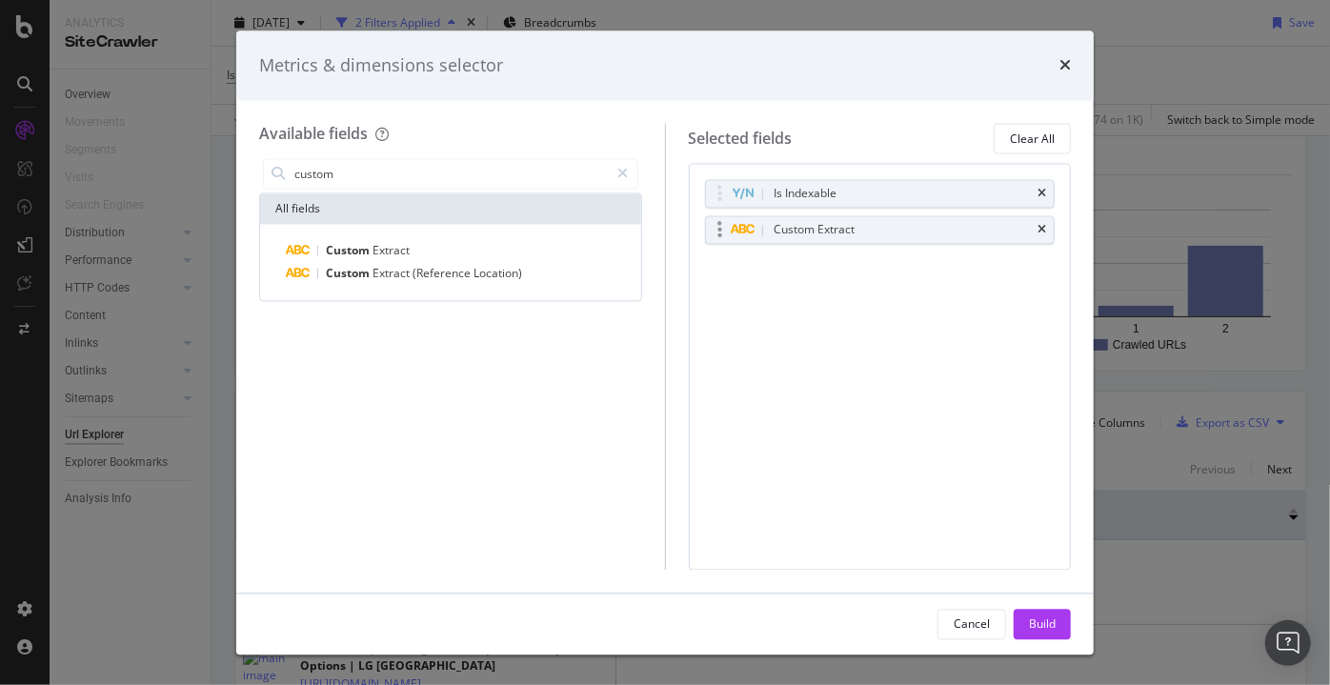
click at [822, 224] on div "Custom Extract" at bounding box center [814, 230] width 81 height 19
click at [1046, 630] on div "Build" at bounding box center [1042, 623] width 27 height 16
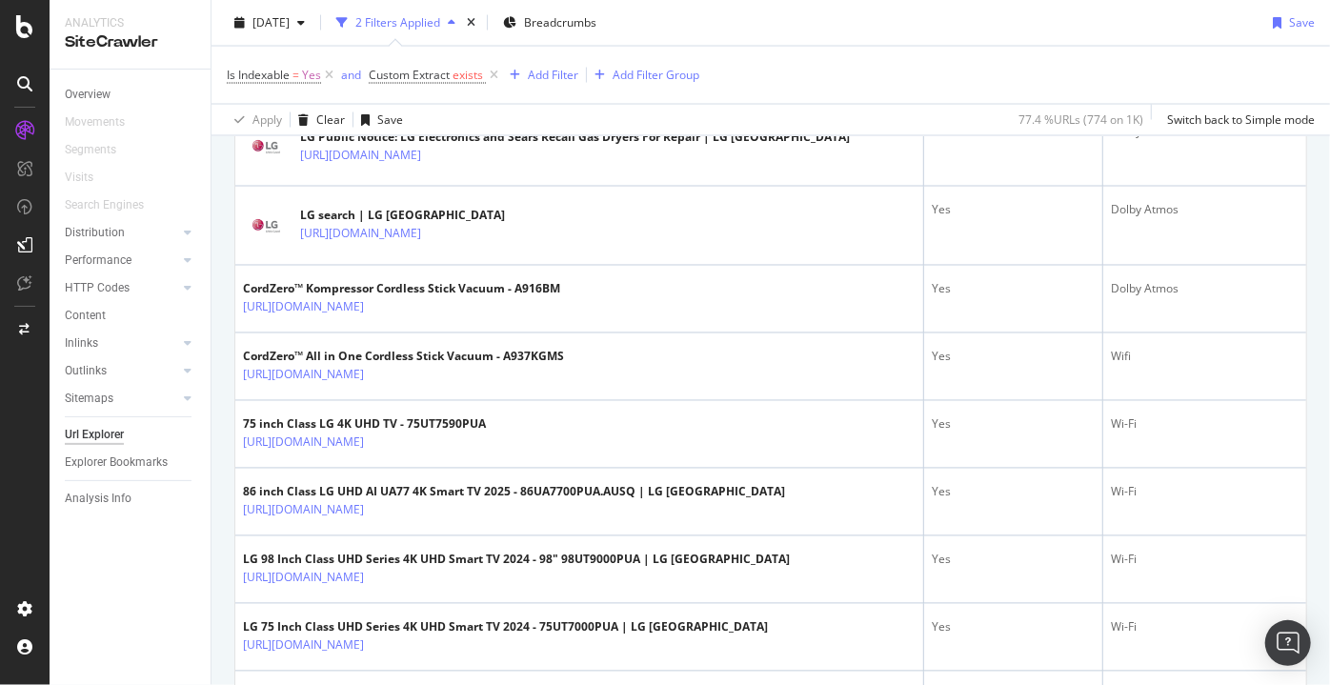
scroll to position [1636, 0]
